Goal: Task Accomplishment & Management: Use online tool/utility

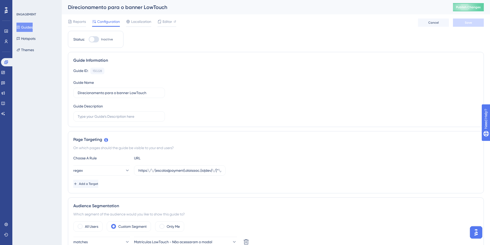
click at [23, 23] on button "Guides" at bounding box center [24, 27] width 16 height 9
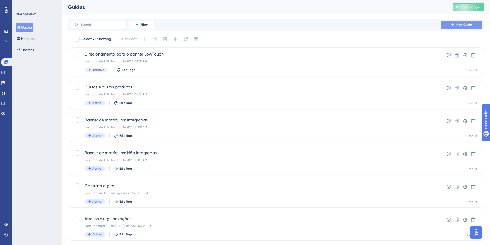
click at [457, 24] on span "New Guide" at bounding box center [464, 25] width 16 height 4
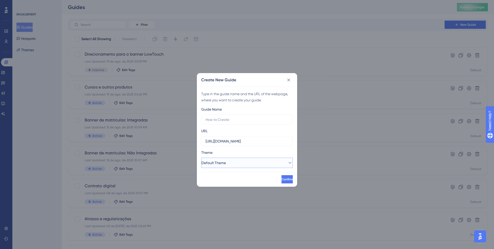
click at [243, 165] on button "Default Theme" at bounding box center [247, 163] width 92 height 10
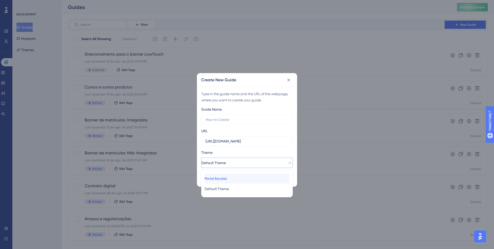
click at [227, 178] on span "Portal Escolas" at bounding box center [215, 178] width 22 height 6
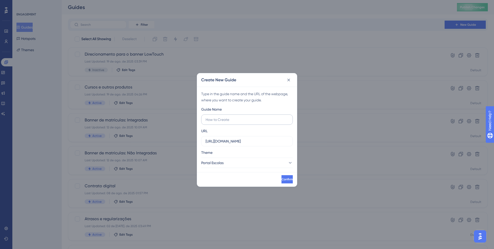
click at [232, 123] on label at bounding box center [247, 119] width 92 height 10
click at [232, 122] on input "text" at bounding box center [246, 120] width 83 height 6
type input "Modelo de contrato digital"
click at [285, 180] on button "Confirm" at bounding box center [286, 179] width 12 height 8
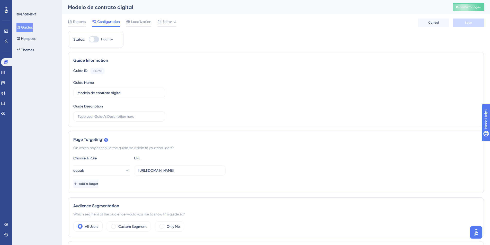
click at [100, 78] on div "Guide ID: 150268 Copy Guide Name Modelo de contrato digital Guide Description" at bounding box center [275, 95] width 405 height 54
click at [97, 72] on div "150268" at bounding box center [98, 71] width 10 height 4
click at [31, 25] on button "Guides" at bounding box center [24, 27] width 16 height 9
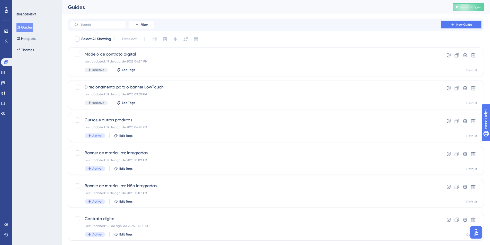
click at [465, 28] on button "New Guide" at bounding box center [460, 25] width 41 height 8
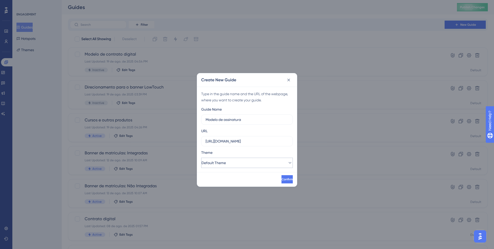
type input "Modelo de assinatura"
click at [263, 166] on button "Default Theme" at bounding box center [247, 163] width 92 height 10
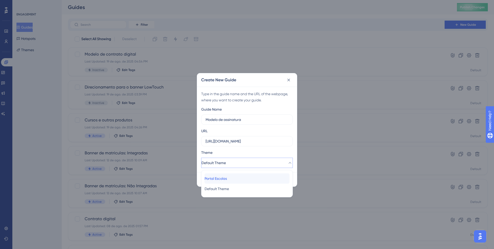
click at [235, 180] on div "Portal Escolas Portal Escolas" at bounding box center [246, 178] width 85 height 10
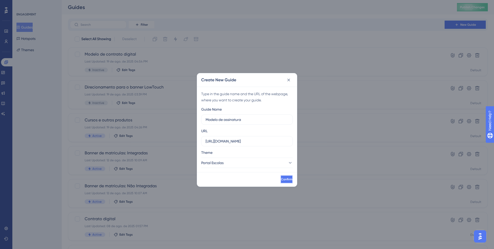
click at [281, 181] on span "Confirm" at bounding box center [286, 179] width 11 height 4
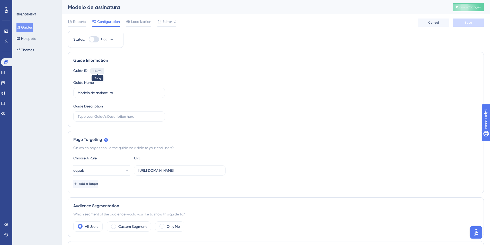
click at [96, 70] on div "150269" at bounding box center [97, 71] width 9 height 4
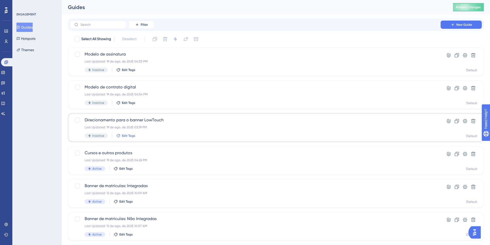
click at [125, 134] on span "Edit Tags" at bounding box center [128, 136] width 13 height 4
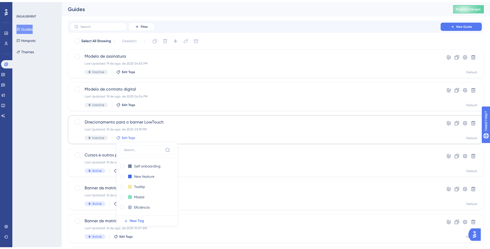
scroll to position [60, 0]
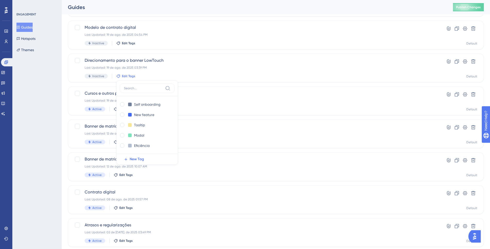
click at [52, 86] on div "ENGAGEMENT Guides Hotspots Themes" at bounding box center [36, 124] width 49 height 249
click at [34, 38] on button "Hotspots" at bounding box center [25, 38] width 19 height 9
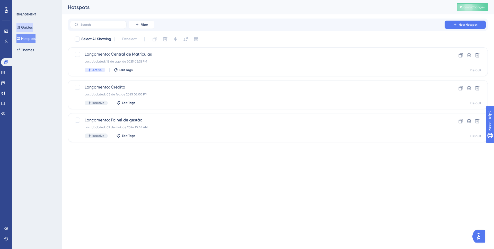
click at [29, 27] on button "Guides" at bounding box center [24, 27] width 16 height 9
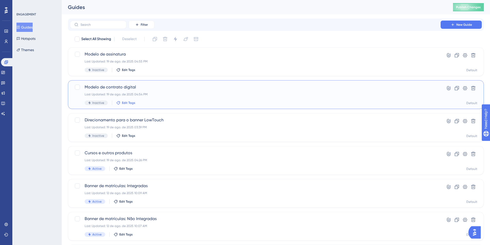
click at [130, 104] on span "Edit Tags" at bounding box center [128, 103] width 13 height 4
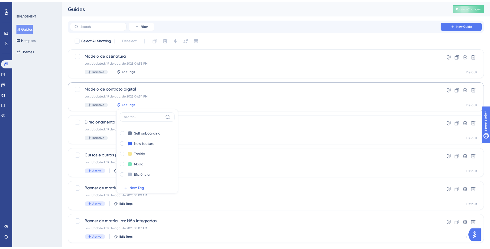
scroll to position [26, 0]
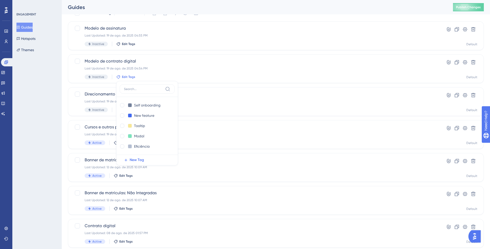
click at [44, 131] on div "ENGAGEMENT Guides Hotspots Themes" at bounding box center [36, 124] width 49 height 249
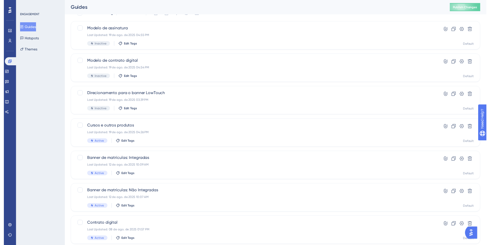
scroll to position [0, 0]
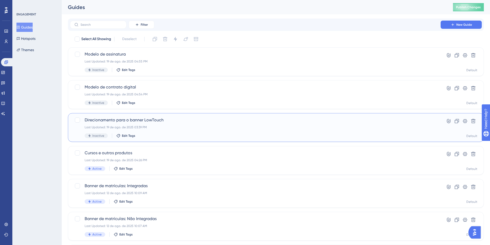
click at [127, 121] on span "Direcionamento para o banner LowTouch" at bounding box center [255, 120] width 341 height 6
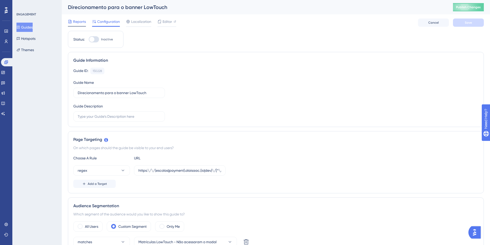
click at [83, 24] on span "Reports" at bounding box center [79, 22] width 13 height 6
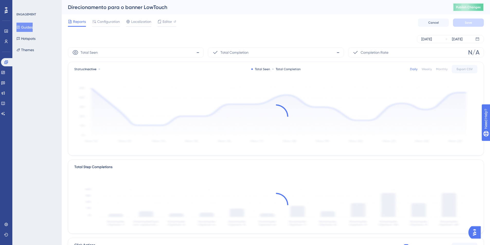
click at [474, 9] on span "Publish Changes" at bounding box center [468, 7] width 25 height 4
click at [28, 29] on button "Guides" at bounding box center [24, 27] width 16 height 9
